Goal: Information Seeking & Learning: Learn about a topic

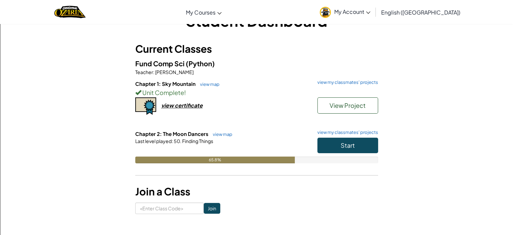
scroll to position [34, 0]
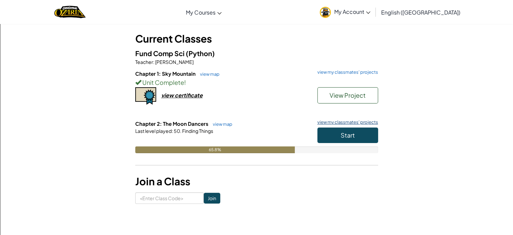
click at [361, 124] on link "view my classmates' projects" at bounding box center [346, 122] width 64 height 4
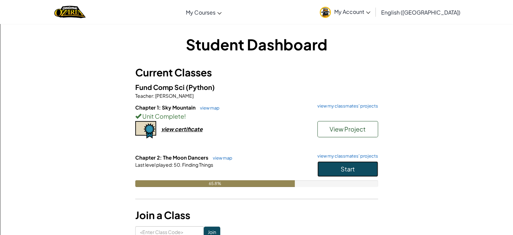
click at [340, 168] on button "Start" at bounding box center [348, 169] width 61 height 16
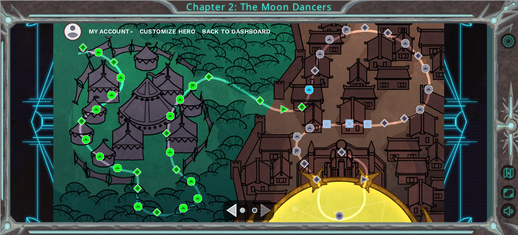
drag, startPoint x: 330, startPoint y: 120, endPoint x: 363, endPoint y: 106, distance: 35.1
click at [364, 105] on div "My Account Customize Hero Back to Dashboard" at bounding box center [248, 122] width 391 height 207
drag, startPoint x: 360, startPoint y: 110, endPoint x: 354, endPoint y: 121, distance: 13.4
click at [360, 110] on div "My Account Customize Hero Back to Dashboard" at bounding box center [248, 122] width 391 height 207
click at [289, 163] on div "My Account Customize Hero Back to Dashboard" at bounding box center [248, 122] width 391 height 207
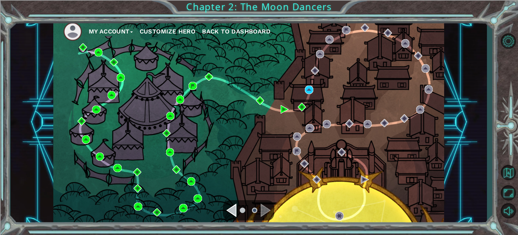
drag, startPoint x: 310, startPoint y: 95, endPoint x: 311, endPoint y: 101, distance: 5.5
click at [309, 100] on div "My Account Customize Hero Back to Dashboard" at bounding box center [248, 122] width 391 height 207
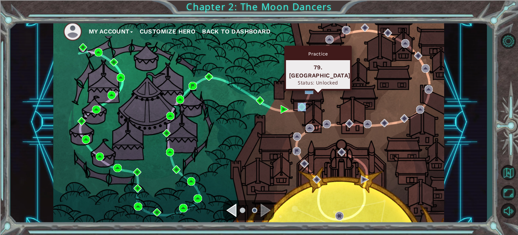
click at [313, 87] on div "My Account Customize Hero Back to Dashboard" at bounding box center [248, 122] width 391 height 207
drag, startPoint x: 309, startPoint y: 85, endPoint x: 309, endPoint y: 89, distance: 4.8
click at [309, 86] on div "Practice 79. [GEOGRAPHIC_DATA] Status: Unlocked" at bounding box center [317, 68] width 67 height 45
click at [310, 89] on img at bounding box center [309, 89] width 8 height 8
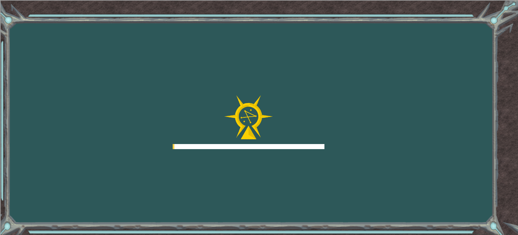
click at [308, 89] on div "Goals Error loading from server. Try refreshing the page. You'll need to join a…" at bounding box center [259, 117] width 518 height 235
click at [308, 90] on div "Goals Error loading from server. Try refreshing the page. You'll need to join a…" at bounding box center [259, 117] width 518 height 235
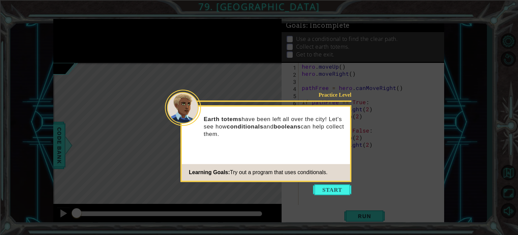
click at [336, 187] on button "Start" at bounding box center [332, 189] width 38 height 11
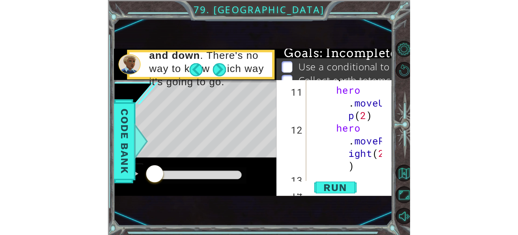
scroll to position [50, 0]
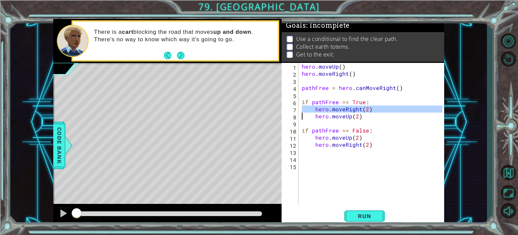
click at [302, 112] on div "1 2 3 4 5 6 7 8 9 10 11 12 13 14 15 hero . moveUp ( ) hero . moveRight ( ) path…" at bounding box center [362, 134] width 161 height 142
click at [372, 131] on div "hero . moveUp ( ) hero . moveRight ( ) pathFree = hero . canMoveRight ( ) if pa…" at bounding box center [373, 141] width 145 height 156
type textarea "if pathFree == False:"
click at [376, 130] on div "hero . moveUp ( ) hero . moveRight ( ) pathFree = hero . canMoveRight ( ) if pa…" at bounding box center [373, 141] width 145 height 156
click at [178, 52] on button "Next" at bounding box center [181, 56] width 8 height 8
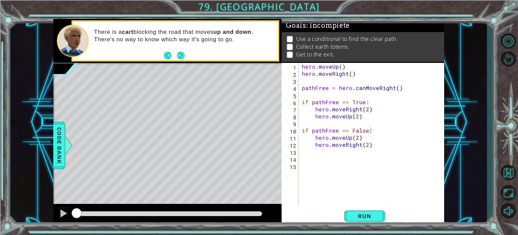
click at [0, 0] on icon at bounding box center [0, 0] width 0 height 0
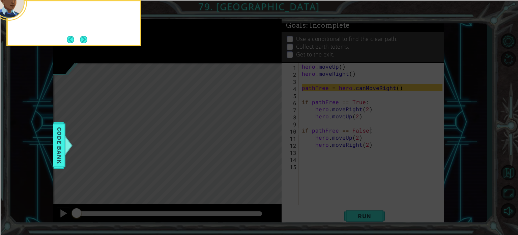
click at [177, 50] on icon at bounding box center [259, 35] width 518 height 399
click at [82, 36] on button "Next" at bounding box center [84, 39] width 8 height 8
click at [393, 234] on html "1 ההההההההההההההההההההההההההההההההההההההההההההההההההההההההההההההההההההההההההההה…" at bounding box center [259, 143] width 518 height 286
